Goal: Task Accomplishment & Management: Complete application form

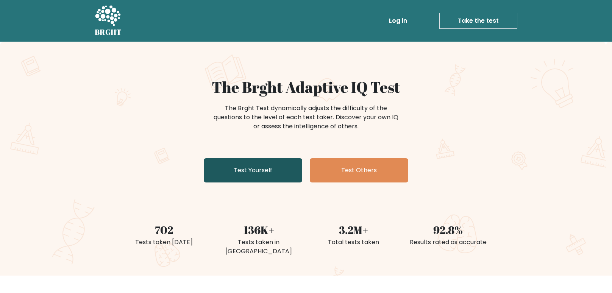
click at [259, 172] on link "Test Yourself" at bounding box center [253, 170] width 99 height 24
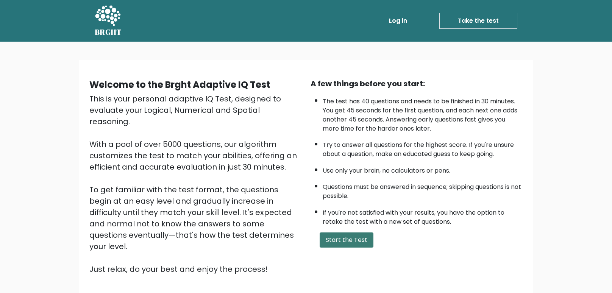
click at [345, 246] on button "Start the Test" at bounding box center [347, 240] width 54 height 15
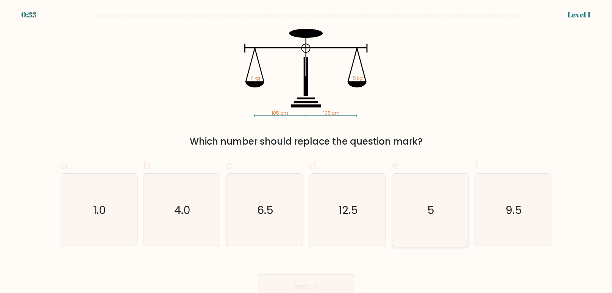
click at [445, 192] on icon "5" at bounding box center [430, 210] width 73 height 73
click at [307, 152] on input "e. 5" at bounding box center [306, 149] width 0 height 5
radio input "true"
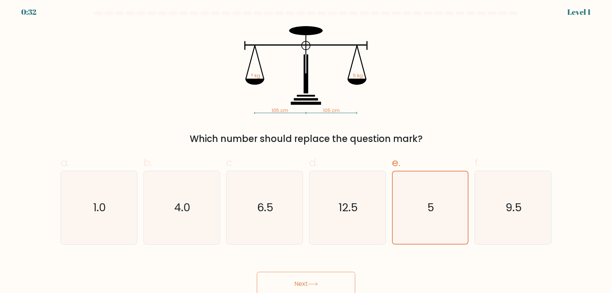
scroll to position [5, 0]
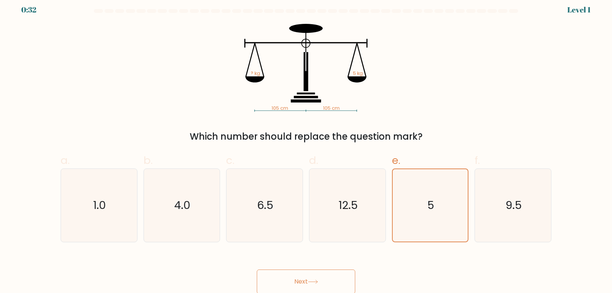
click at [328, 282] on button "Next" at bounding box center [306, 282] width 99 height 24
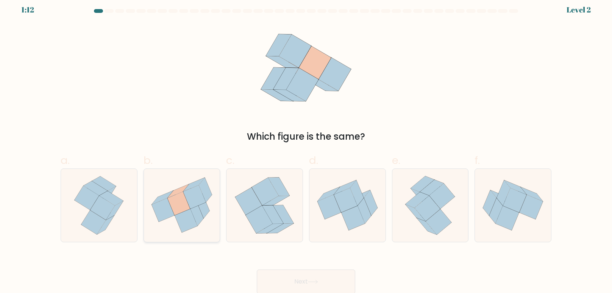
click at [199, 203] on icon at bounding box center [194, 196] width 23 height 23
click at [306, 147] on input "b." at bounding box center [306, 144] width 0 height 5
radio input "true"
click at [324, 287] on button "Next" at bounding box center [306, 282] width 99 height 24
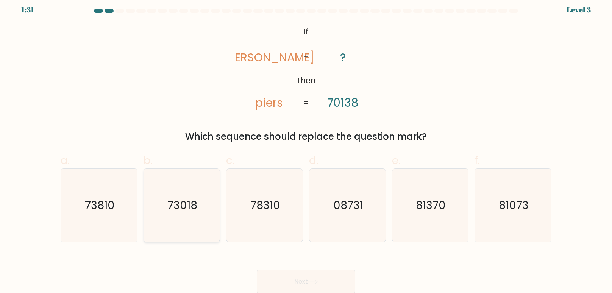
click at [196, 210] on text "73018" at bounding box center [182, 205] width 30 height 15
click at [306, 147] on input "b. 73018" at bounding box center [306, 144] width 0 height 5
radio input "true"
click at [338, 282] on button "Next" at bounding box center [306, 282] width 99 height 24
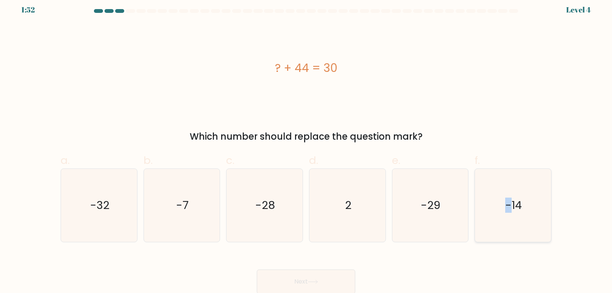
click at [508, 187] on icon "-14" at bounding box center [513, 205] width 73 height 73
click at [506, 201] on text "-14" at bounding box center [514, 205] width 17 height 15
click at [307, 147] on input "f. -14" at bounding box center [306, 144] width 0 height 5
radio input "true"
click at [332, 274] on button "Next" at bounding box center [306, 282] width 99 height 24
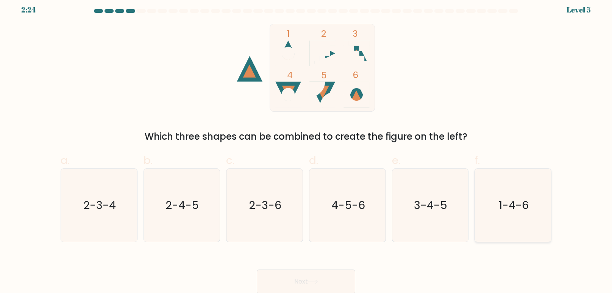
click at [501, 230] on icon "1-4-6" at bounding box center [513, 205] width 73 height 73
click at [307, 147] on input "f. 1-4-6" at bounding box center [306, 144] width 0 height 5
radio input "true"
click at [330, 283] on button "Next" at bounding box center [306, 282] width 99 height 24
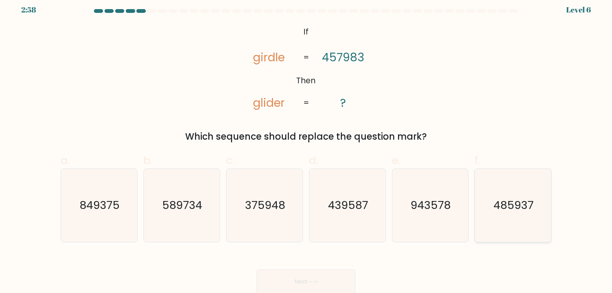
click at [537, 216] on icon "485937" at bounding box center [513, 205] width 73 height 73
click at [307, 147] on input "f. 485937" at bounding box center [306, 144] width 0 height 5
radio input "true"
click at [299, 277] on button "Next" at bounding box center [306, 282] width 99 height 24
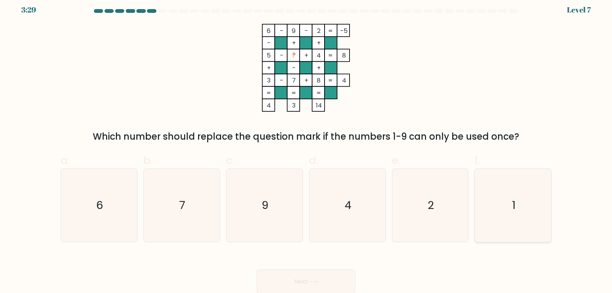
click at [522, 206] on icon "1" at bounding box center [513, 205] width 73 height 73
click at [307, 147] on input "f. 1" at bounding box center [306, 144] width 0 height 5
radio input "true"
click at [301, 278] on button "Next" at bounding box center [306, 282] width 99 height 24
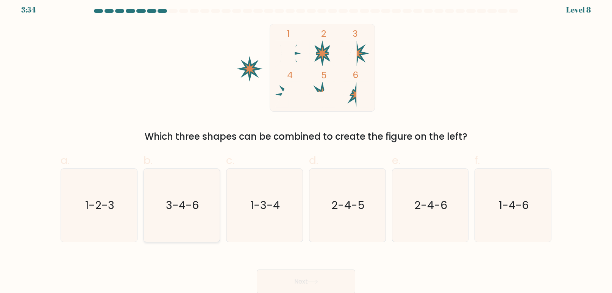
click at [174, 208] on text "3-4-6" at bounding box center [182, 205] width 33 height 15
click at [306, 147] on input "b. 3-4-6" at bounding box center [306, 144] width 0 height 5
radio input "true"
click at [330, 280] on button "Next" at bounding box center [306, 282] width 99 height 24
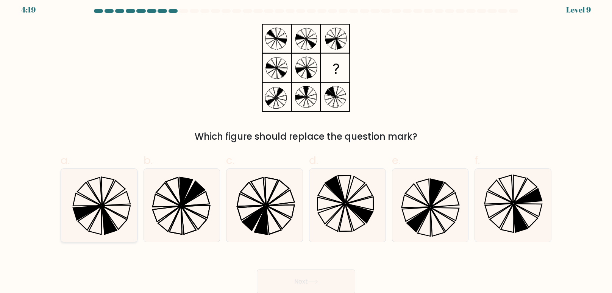
click at [102, 203] on icon at bounding box center [107, 191] width 13 height 28
click at [306, 147] on input "a." at bounding box center [306, 144] width 0 height 5
radio input "true"
click at [536, 197] on icon at bounding box center [528, 196] width 28 height 15
click at [307, 147] on input "f." at bounding box center [306, 144] width 0 height 5
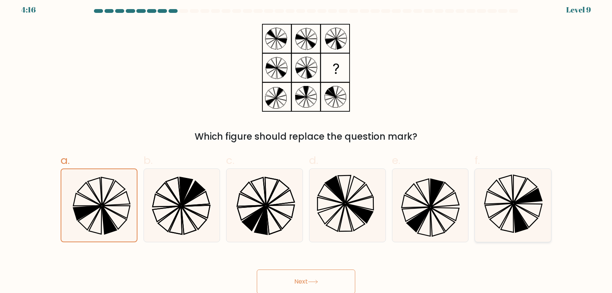
radio input "true"
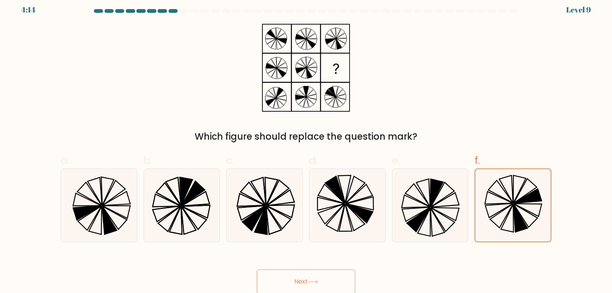
click at [296, 279] on button "Next" at bounding box center [306, 282] width 99 height 24
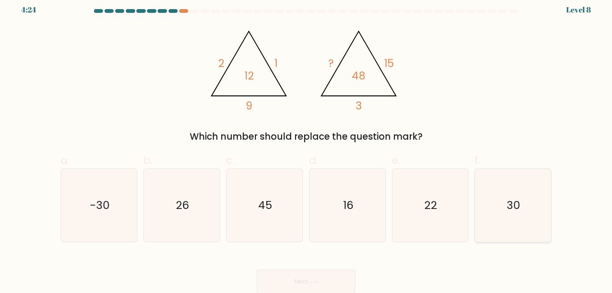
drag, startPoint x: 542, startPoint y: 195, endPoint x: 528, endPoint y: 200, distance: 15.2
click at [540, 195] on icon "30" at bounding box center [513, 205] width 73 height 73
click at [307, 147] on input "f. 30" at bounding box center [306, 144] width 0 height 5
radio input "true"
click at [321, 284] on button "Next" at bounding box center [306, 282] width 99 height 24
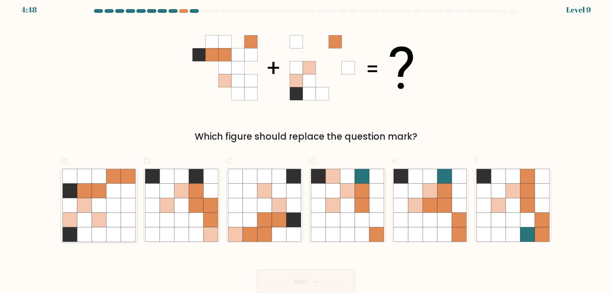
click at [88, 202] on icon at bounding box center [84, 205] width 14 height 14
click at [306, 147] on input "a." at bounding box center [306, 144] width 0 height 5
radio input "true"
click at [331, 276] on button "Next" at bounding box center [306, 282] width 99 height 24
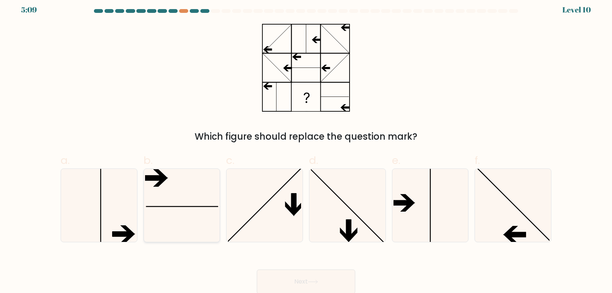
click at [194, 203] on icon at bounding box center [181, 205] width 73 height 73
click at [306, 147] on input "b." at bounding box center [306, 144] width 0 height 5
radio input "true"
click at [330, 283] on button "Next" at bounding box center [306, 282] width 99 height 24
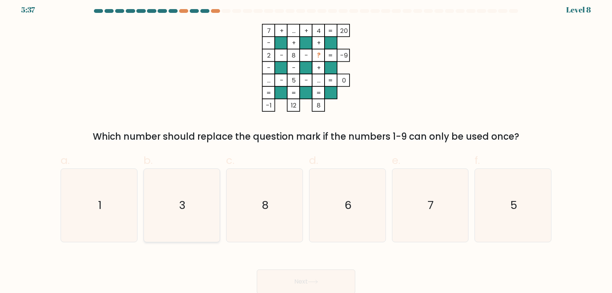
click at [165, 187] on icon "3" at bounding box center [181, 205] width 73 height 73
click at [306, 147] on input "b. 3" at bounding box center [306, 144] width 0 height 5
radio input "true"
click at [348, 278] on button "Next" at bounding box center [306, 282] width 99 height 24
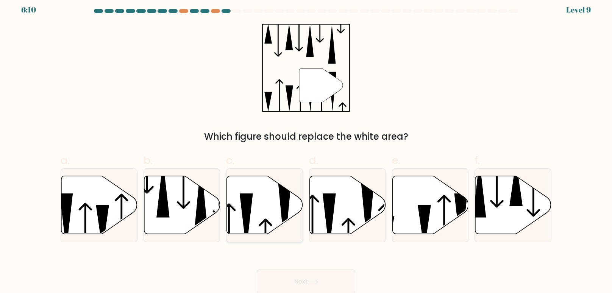
click at [278, 219] on icon at bounding box center [265, 205] width 76 height 58
click at [306, 147] on input "c." at bounding box center [306, 144] width 0 height 5
radio input "true"
click at [347, 285] on button "Next" at bounding box center [306, 282] width 99 height 24
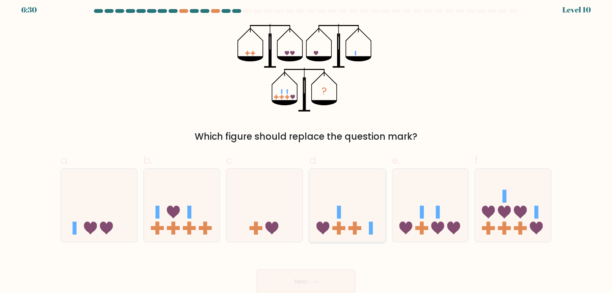
click at [357, 228] on rect at bounding box center [355, 229] width 13 height 4
click at [307, 147] on input "d." at bounding box center [306, 144] width 0 height 5
radio input "true"
click at [363, 228] on icon at bounding box center [347, 205] width 75 height 63
click at [307, 147] on input "d." at bounding box center [306, 144] width 0 height 5
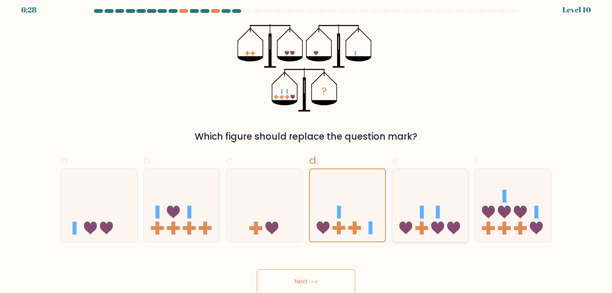
click at [433, 235] on icon at bounding box center [431, 205] width 76 height 63
click at [307, 147] on input "e." at bounding box center [306, 144] width 0 height 5
radio input "true"
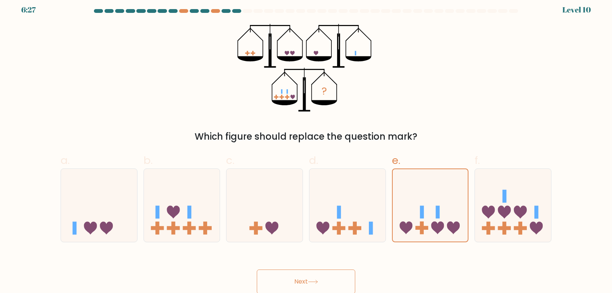
click at [347, 277] on button "Next" at bounding box center [306, 282] width 99 height 24
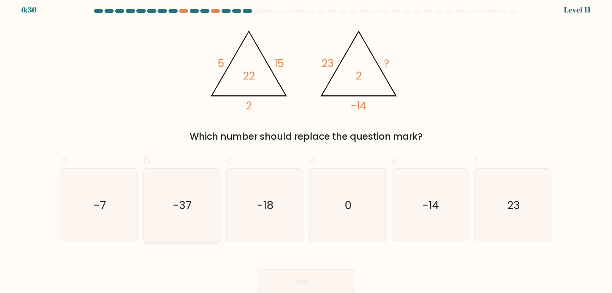
click at [204, 194] on icon "-37" at bounding box center [181, 205] width 73 height 73
click at [306, 147] on input "b. -37" at bounding box center [306, 144] width 0 height 5
radio input "true"
click at [305, 288] on button "Next" at bounding box center [306, 282] width 99 height 24
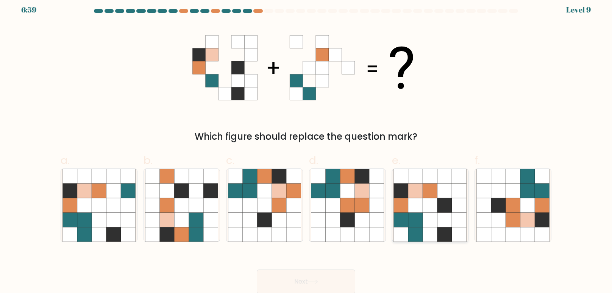
click at [440, 192] on icon at bounding box center [445, 190] width 14 height 14
click at [307, 147] on input "e." at bounding box center [306, 144] width 0 height 5
radio input "true"
click at [343, 279] on button "Next" at bounding box center [306, 282] width 99 height 24
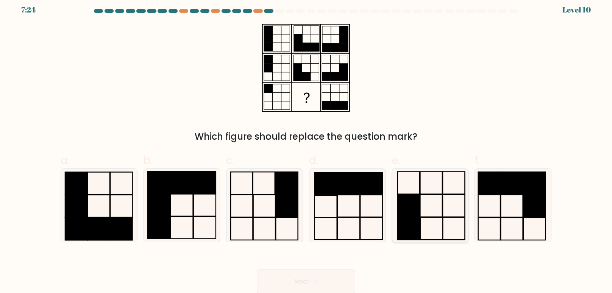
click at [434, 225] on icon at bounding box center [430, 205] width 73 height 73
click at [307, 147] on input "e." at bounding box center [306, 144] width 0 height 5
radio input "true"
click at [334, 282] on button "Next" at bounding box center [306, 282] width 99 height 24
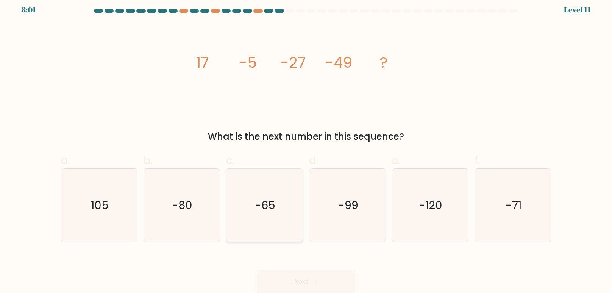
drag, startPoint x: 284, startPoint y: 191, endPoint x: 289, endPoint y: 209, distance: 18.6
click at [284, 191] on icon "-65" at bounding box center [264, 205] width 73 height 73
click at [306, 147] on input "c. -65" at bounding box center [306, 144] width 0 height 5
radio input "true"
click at [321, 283] on button "Next" at bounding box center [306, 282] width 99 height 24
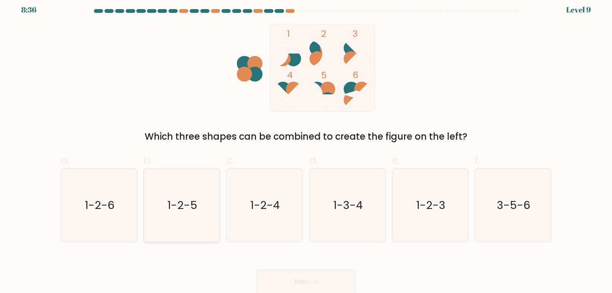
click at [194, 224] on icon "1-2-5" at bounding box center [181, 205] width 73 height 73
click at [306, 147] on input "b. 1-2-5" at bounding box center [306, 144] width 0 height 5
radio input "true"
click at [330, 281] on button "Next" at bounding box center [306, 282] width 99 height 24
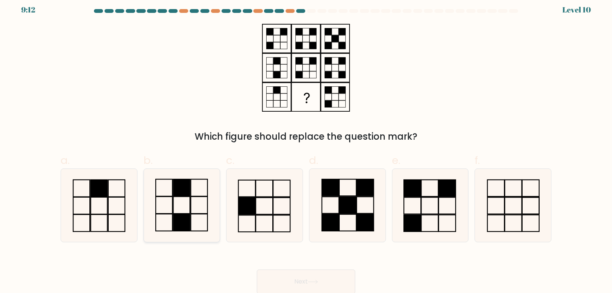
click at [190, 206] on rect at bounding box center [182, 205] width 17 height 17
click at [306, 147] on input "b." at bounding box center [306, 144] width 0 height 5
radio input "true"
click at [284, 290] on button "Next" at bounding box center [306, 282] width 99 height 24
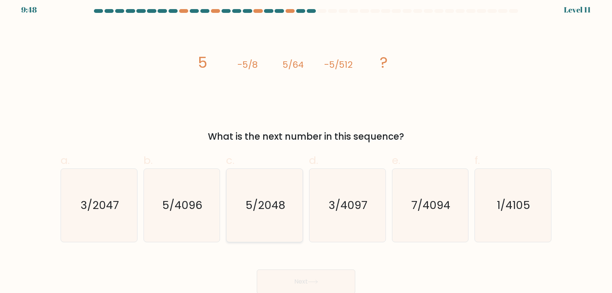
click at [279, 202] on text "5/2048" at bounding box center [266, 205] width 40 height 15
click at [306, 147] on input "c. 5/2048" at bounding box center [306, 144] width 0 height 5
radio input "true"
click at [319, 269] on div "Next" at bounding box center [306, 273] width 500 height 42
click at [317, 282] on icon at bounding box center [312, 281] width 9 height 3
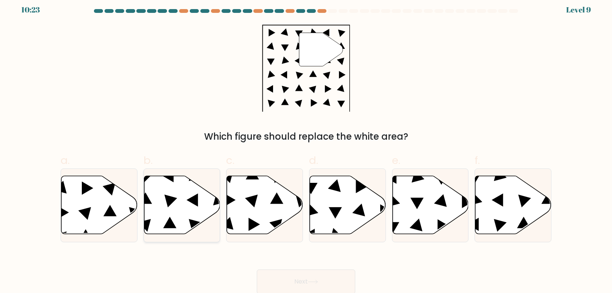
click at [166, 204] on icon at bounding box center [182, 205] width 76 height 58
click at [306, 147] on input "b." at bounding box center [306, 144] width 0 height 5
radio input "true"
click at [303, 272] on button "Next" at bounding box center [306, 282] width 99 height 24
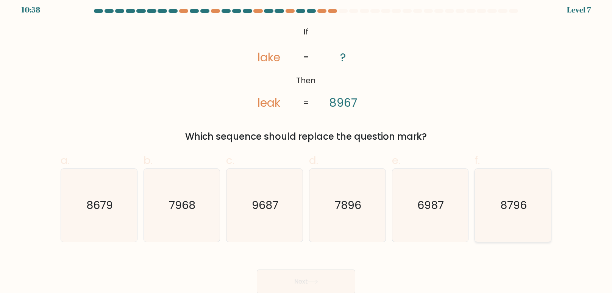
click at [524, 205] on text "8796" at bounding box center [514, 205] width 27 height 15
click at [307, 147] on input "f. 8796" at bounding box center [306, 144] width 0 height 5
radio input "true"
click at [314, 280] on icon at bounding box center [313, 282] width 10 height 4
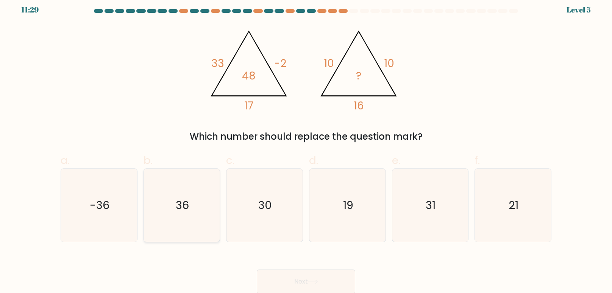
click at [167, 184] on icon "36" at bounding box center [181, 205] width 73 height 73
click at [306, 147] on input "b. 36" at bounding box center [306, 144] width 0 height 5
radio input "true"
click at [302, 283] on button "Next" at bounding box center [306, 282] width 99 height 24
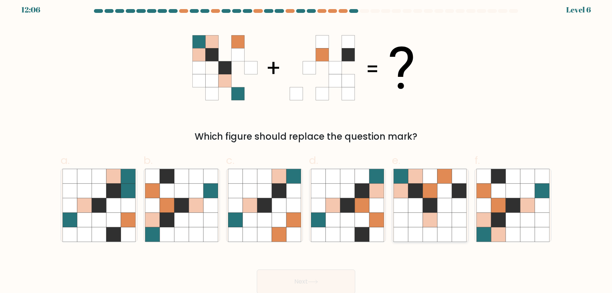
click at [439, 201] on icon at bounding box center [445, 205] width 14 height 14
click at [307, 147] on input "e." at bounding box center [306, 144] width 0 height 5
radio input "true"
click at [325, 274] on button "Next" at bounding box center [306, 282] width 99 height 24
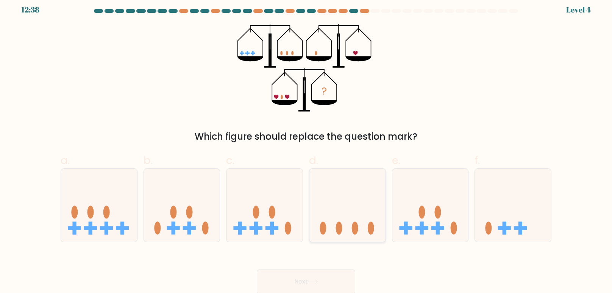
click at [343, 219] on icon at bounding box center [348, 205] width 76 height 63
click at [307, 147] on input "d." at bounding box center [306, 144] width 0 height 5
radio input "true"
click at [327, 284] on button "Next" at bounding box center [306, 282] width 99 height 24
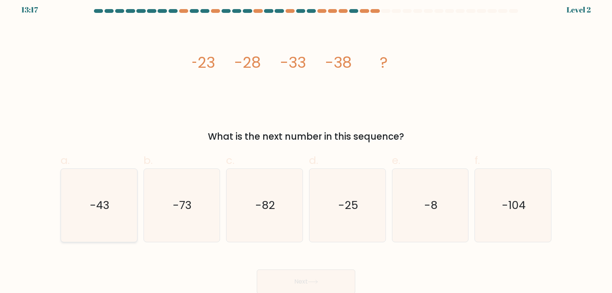
click at [99, 209] on text "-43" at bounding box center [100, 205] width 20 height 15
click at [306, 147] on input "a. -43" at bounding box center [306, 144] width 0 height 5
radio input "true"
click at [330, 284] on button "Next" at bounding box center [306, 282] width 99 height 24
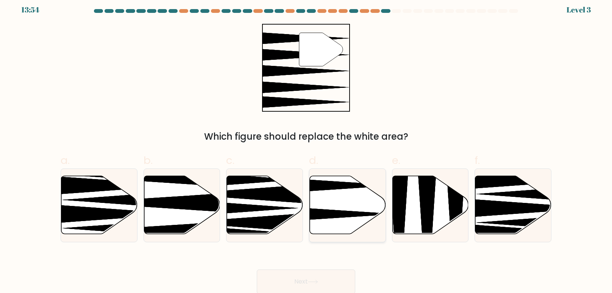
click at [357, 213] on icon at bounding box center [321, 215] width 151 height 20
click at [307, 147] on input "d." at bounding box center [306, 144] width 0 height 5
radio input "true"
click at [341, 272] on button "Next" at bounding box center [306, 282] width 99 height 24
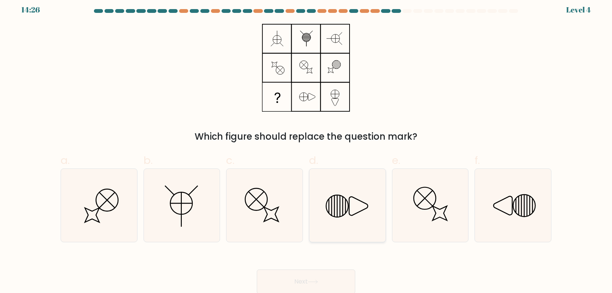
click at [346, 202] on line at bounding box center [346, 206] width 0 height 15
click at [307, 147] on input "d." at bounding box center [306, 144] width 0 height 5
radio input "true"
click at [324, 275] on button "Next" at bounding box center [306, 282] width 99 height 24
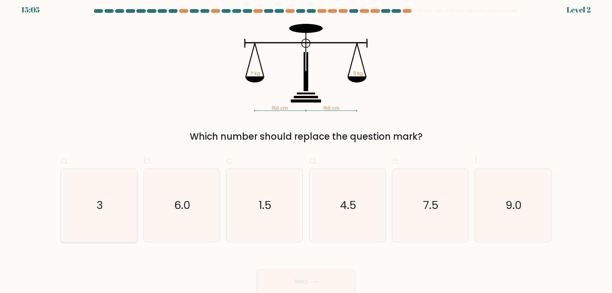
click at [117, 196] on icon "3" at bounding box center [99, 205] width 73 height 73
click at [306, 147] on input "a. 3" at bounding box center [306, 144] width 0 height 5
radio input "true"
click at [345, 279] on button "Next" at bounding box center [306, 282] width 99 height 24
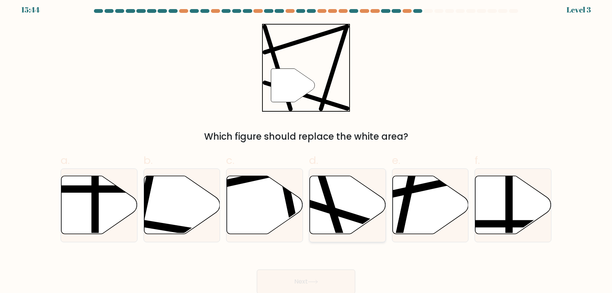
click at [361, 218] on line at bounding box center [371, 222] width 144 height 45
click at [307, 147] on input "d." at bounding box center [306, 144] width 0 height 5
radio input "true"
click at [339, 285] on button "Next" at bounding box center [306, 282] width 99 height 24
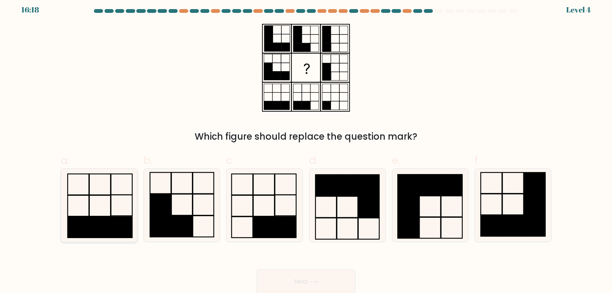
click at [123, 211] on icon at bounding box center [99, 205] width 73 height 73
click at [306, 147] on input "a." at bounding box center [306, 144] width 0 height 5
radio input "true"
click at [316, 286] on button "Next" at bounding box center [306, 282] width 99 height 24
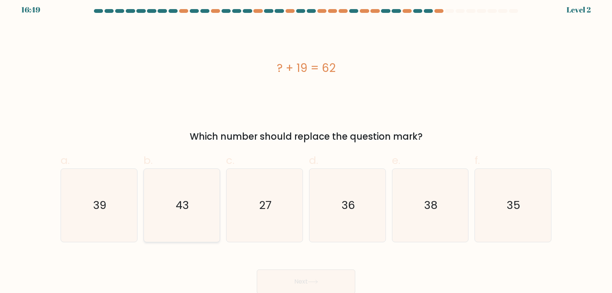
click at [174, 189] on icon "43" at bounding box center [181, 205] width 73 height 73
click at [306, 147] on input "b. 43" at bounding box center [306, 144] width 0 height 5
radio input "true"
click at [312, 280] on icon at bounding box center [313, 282] width 10 height 4
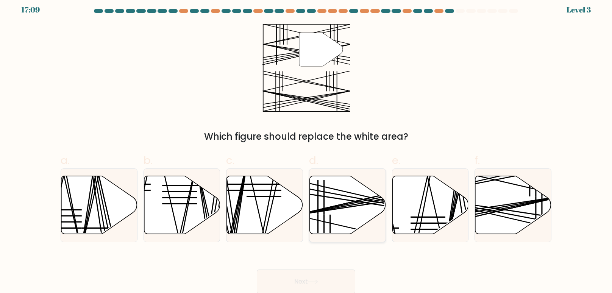
click at [355, 212] on icon at bounding box center [348, 205] width 76 height 58
click at [307, 147] on input "d." at bounding box center [306, 144] width 0 height 5
radio input "true"
click at [351, 205] on line at bounding box center [371, 201] width 150 height 27
click at [307, 147] on input "d." at bounding box center [306, 144] width 0 height 5
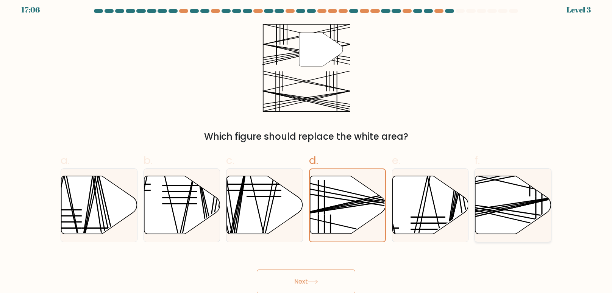
drag, startPoint x: 499, startPoint y: 211, endPoint x: 494, endPoint y: 212, distance: 4.6
click at [498, 211] on line at bounding box center [489, 213] width 152 height 35
click at [307, 147] on input "f." at bounding box center [306, 144] width 0 height 5
radio input "true"
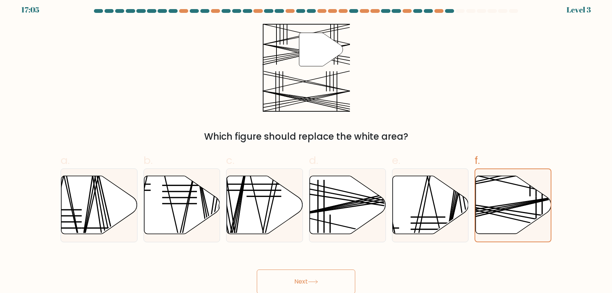
click at [329, 279] on button "Next" at bounding box center [306, 282] width 99 height 24
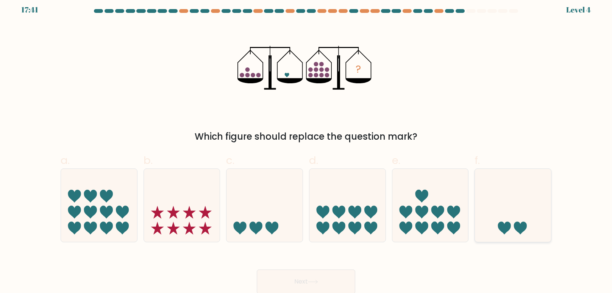
click at [511, 191] on icon at bounding box center [513, 205] width 76 height 63
click at [307, 147] on input "f." at bounding box center [306, 144] width 0 height 5
radio input "true"
click at [341, 274] on button "Next" at bounding box center [306, 282] width 99 height 24
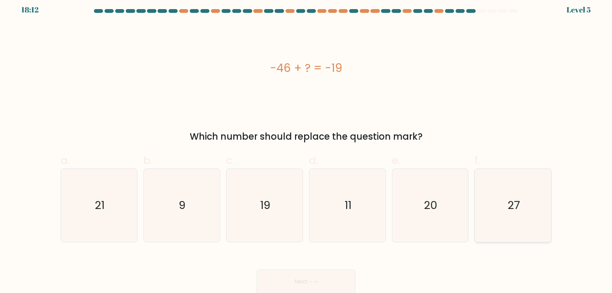
click at [521, 221] on icon "27" at bounding box center [513, 205] width 73 height 73
click at [307, 147] on input "f. 27" at bounding box center [306, 144] width 0 height 5
radio input "true"
click at [330, 280] on button "Next" at bounding box center [306, 282] width 99 height 24
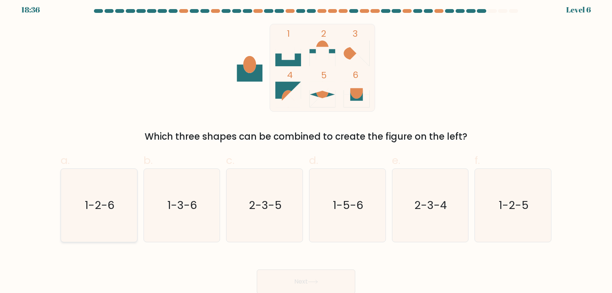
click at [81, 202] on icon "1-2-6" at bounding box center [99, 205] width 73 height 73
click at [306, 147] on input "a. 1-2-6" at bounding box center [306, 144] width 0 height 5
radio input "true"
click at [326, 277] on button "Next" at bounding box center [306, 282] width 99 height 24
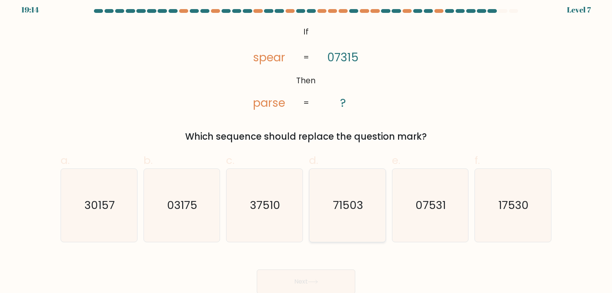
click at [350, 207] on text "71503" at bounding box center [348, 205] width 30 height 15
click at [307, 147] on input "d. 71503" at bounding box center [306, 144] width 0 height 5
radio input "true"
click at [339, 279] on button "Next" at bounding box center [306, 282] width 99 height 24
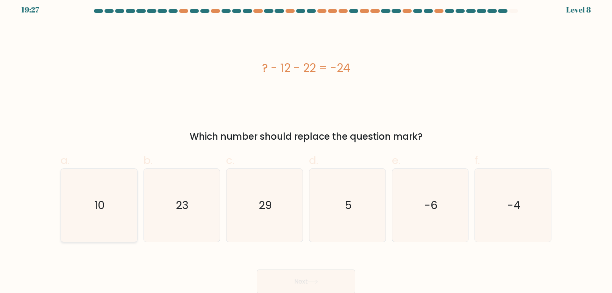
click at [80, 202] on icon "10" at bounding box center [99, 205] width 73 height 73
click at [306, 147] on input "a. 10" at bounding box center [306, 144] width 0 height 5
radio input "true"
click at [322, 280] on button "Next" at bounding box center [306, 282] width 99 height 24
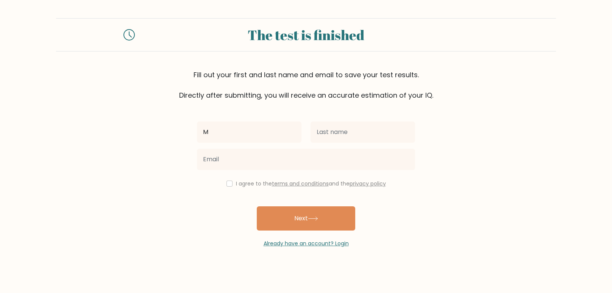
click at [254, 128] on input "M" at bounding box center [249, 132] width 105 height 21
type input "[PERSON_NAME]"
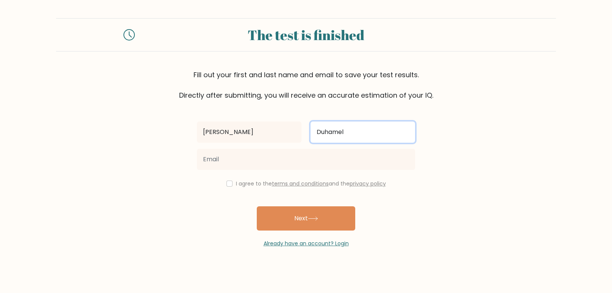
type input "Duhamel"
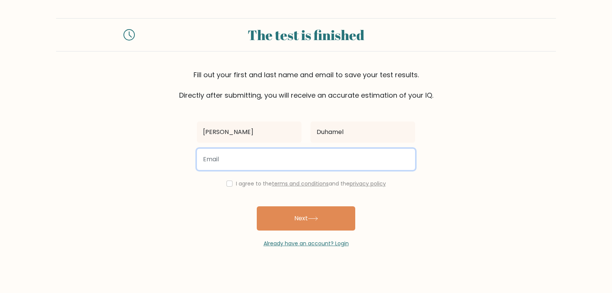
click at [217, 167] on input "email" at bounding box center [306, 159] width 218 height 21
type input "[PERSON_NAME][EMAIL_ADDRESS][DOMAIN_NAME]"
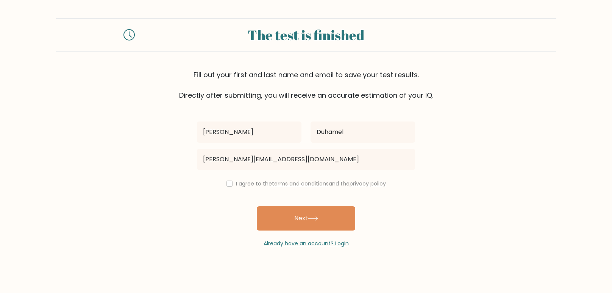
click at [243, 185] on label "I agree to the terms and conditions and the privacy policy" at bounding box center [311, 184] width 150 height 8
click at [230, 183] on input "checkbox" at bounding box center [230, 184] width 6 height 6
checkbox input "true"
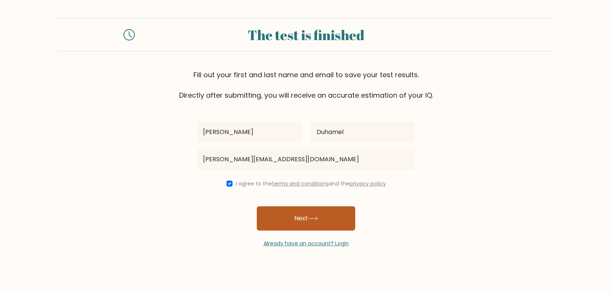
click at [296, 217] on button "Next" at bounding box center [306, 218] width 99 height 24
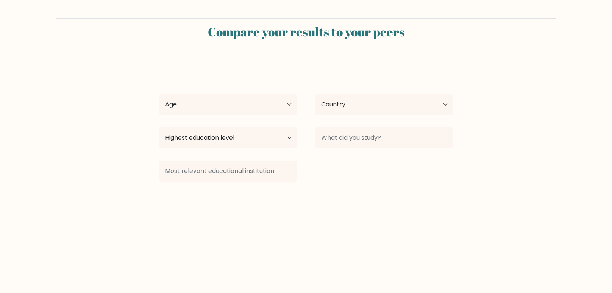
select select "US"
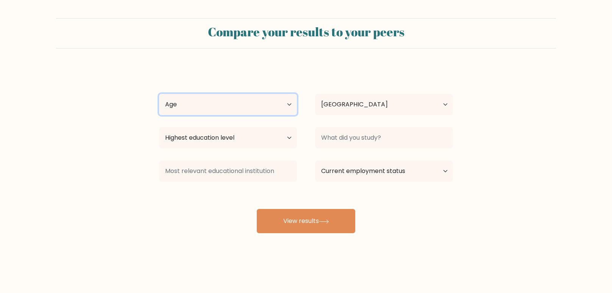
click at [286, 114] on select "Age Under 18 years old 18-24 years old 25-34 years old 35-44 years old 45-54 ye…" at bounding box center [228, 104] width 138 height 21
select select "25_34"
click at [159, 94] on select "Age Under 18 years old 18-24 years old 25-34 years old 35-44 years old 45-54 ye…" at bounding box center [228, 104] width 138 height 21
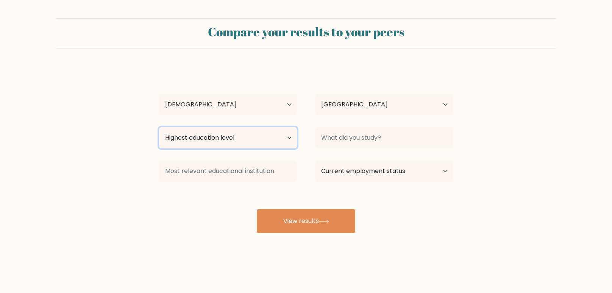
click at [236, 137] on select "Highest education level No schooling Primary Lower Secondary Upper Secondary Oc…" at bounding box center [228, 137] width 138 height 21
click at [159, 127] on select "Highest education level No schooling Primary Lower Secondary Upper Secondary Oc…" at bounding box center [228, 137] width 138 height 21
click at [251, 130] on select "Highest education level No schooling Primary Lower Secondary Upper Secondary Oc…" at bounding box center [228, 137] width 138 height 21
click at [159, 127] on select "Highest education level No schooling Primary Lower Secondary Upper Secondary Oc…" at bounding box center [228, 137] width 138 height 21
click at [206, 138] on select "Highest education level No schooling Primary Lower Secondary Upper Secondary Oc…" at bounding box center [228, 137] width 138 height 21
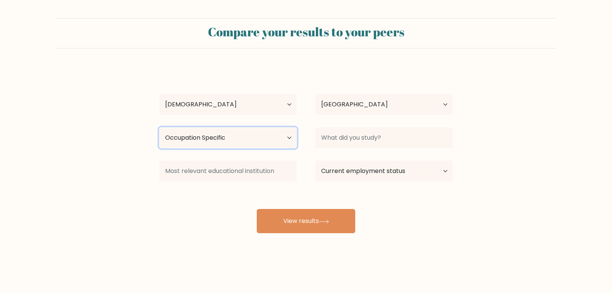
select select "upper_secondary"
click at [159, 127] on select "Highest education level No schooling Primary Lower Secondary Upper Secondary Oc…" at bounding box center [228, 137] width 138 height 21
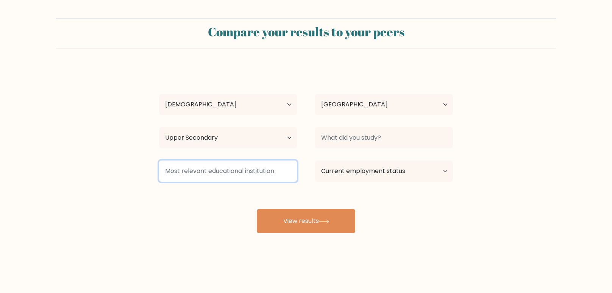
click at [236, 168] on input at bounding box center [228, 171] width 138 height 21
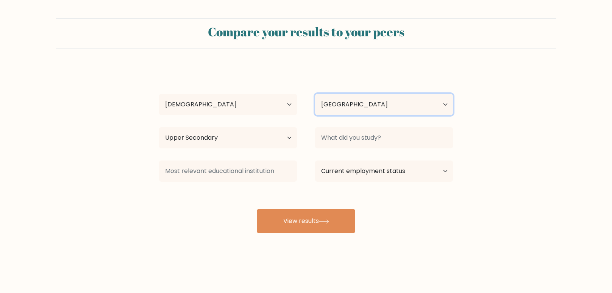
click at [393, 108] on select "Country Afghanistan Albania Algeria American Samoa Andorra Angola Anguilla Anta…" at bounding box center [384, 104] width 138 height 21
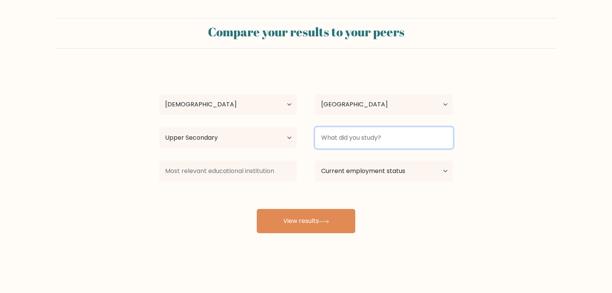
click at [382, 132] on input at bounding box center [384, 137] width 138 height 21
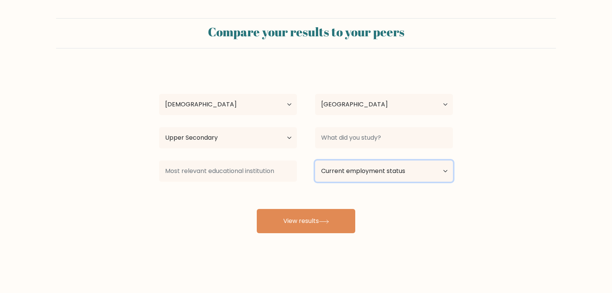
click at [385, 177] on select "Current employment status Employed Student Retired Other / prefer not to answer" at bounding box center [384, 171] width 138 height 21
click at [315, 161] on select "Current employment status Employed Student Retired Other / prefer not to answer" at bounding box center [384, 171] width 138 height 21
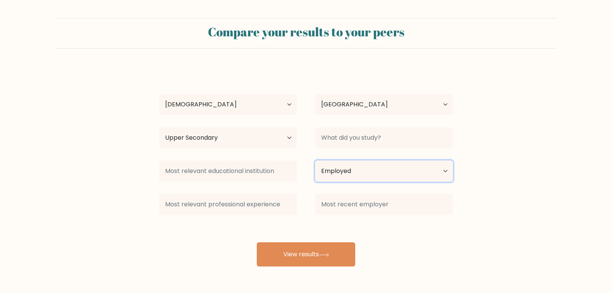
click at [353, 175] on select "Current employment status Employed Student Retired Other / prefer not to answer" at bounding box center [384, 171] width 138 height 21
select select "student"
click at [315, 161] on select "Current employment status Employed Student Retired Other / prefer not to answer" at bounding box center [384, 171] width 138 height 21
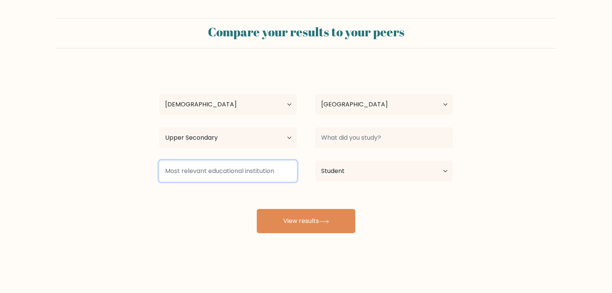
click at [247, 173] on input at bounding box center [228, 171] width 138 height 21
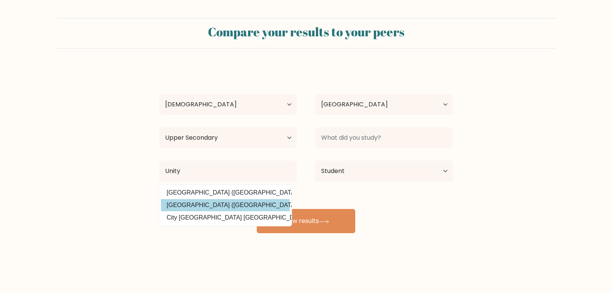
click at [228, 205] on option "Unity College (United States)" at bounding box center [225, 205] width 129 height 12
type input "Unity College"
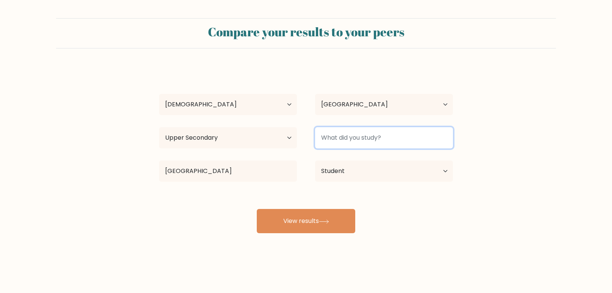
click at [369, 138] on input at bounding box center [384, 137] width 138 height 21
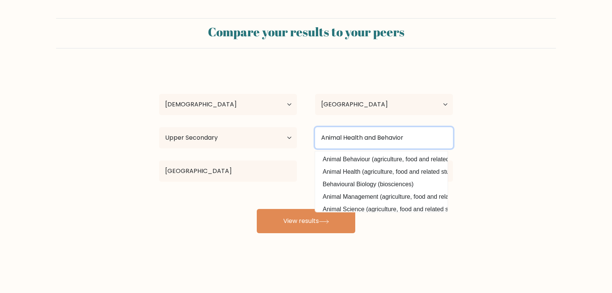
type input "Animal Health and Behavior"
click at [257, 209] on button "View results" at bounding box center [306, 221] width 99 height 24
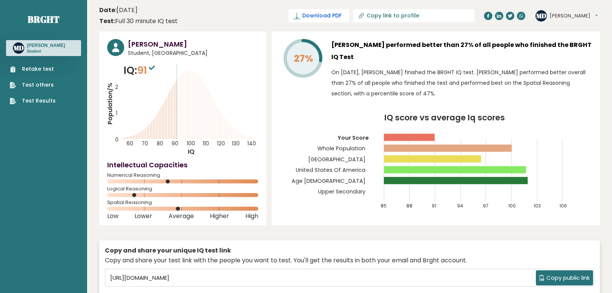
click at [318, 16] on span "Download PDF" at bounding box center [321, 16] width 39 height 8
